Goal: Task Accomplishment & Management: Manage account settings

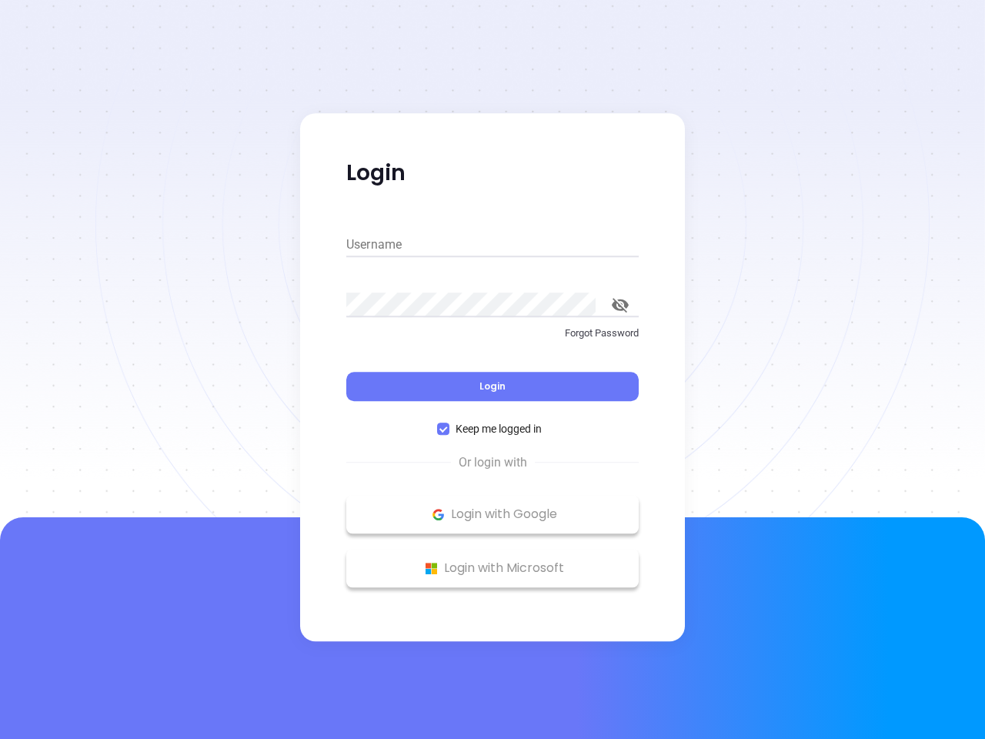
click at [493, 369] on div "Login" at bounding box center [492, 377] width 292 height 48
click at [493, 245] on input "Username" at bounding box center [492, 244] width 292 height 25
click at [620, 305] on icon "toggle password visibility" at bounding box center [620, 305] width 17 height 15
click at [493, 386] on span "Login" at bounding box center [493, 385] width 26 height 13
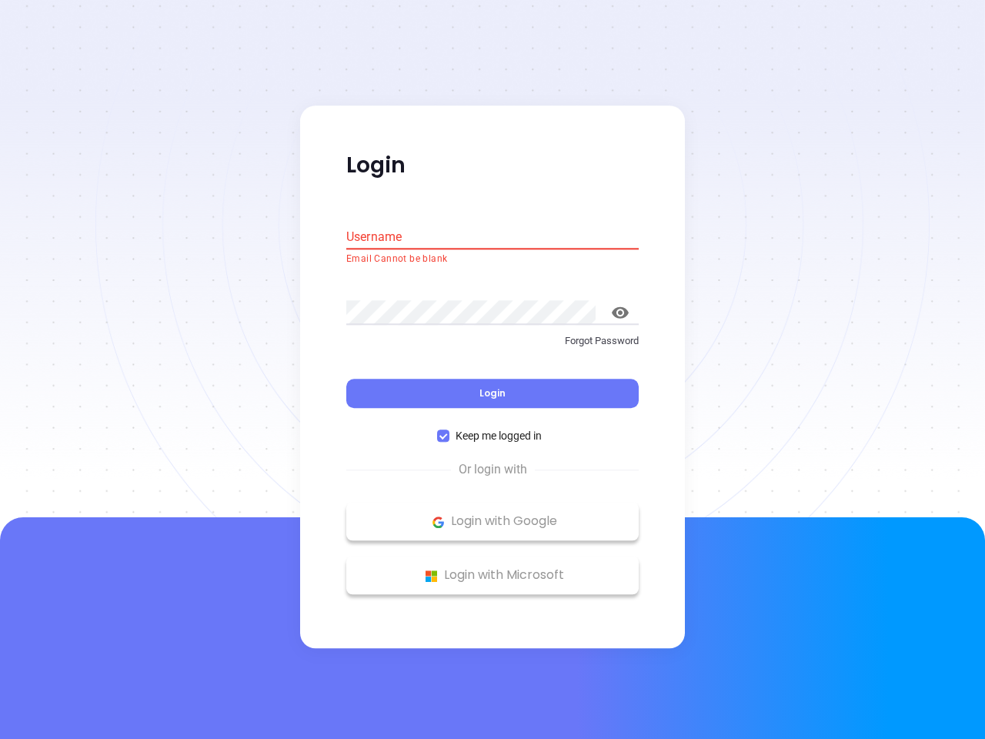
click at [493, 429] on span "Keep me logged in" at bounding box center [498, 436] width 99 height 17
click at [449, 430] on input "Keep me logged in" at bounding box center [443, 436] width 12 height 12
checkbox input "false"
click at [493, 514] on p "Login with Google" at bounding box center [492, 521] width 277 height 23
click at [493, 568] on p "Login with Microsoft" at bounding box center [492, 575] width 277 height 23
